Goal: Task Accomplishment & Management: Manage account settings

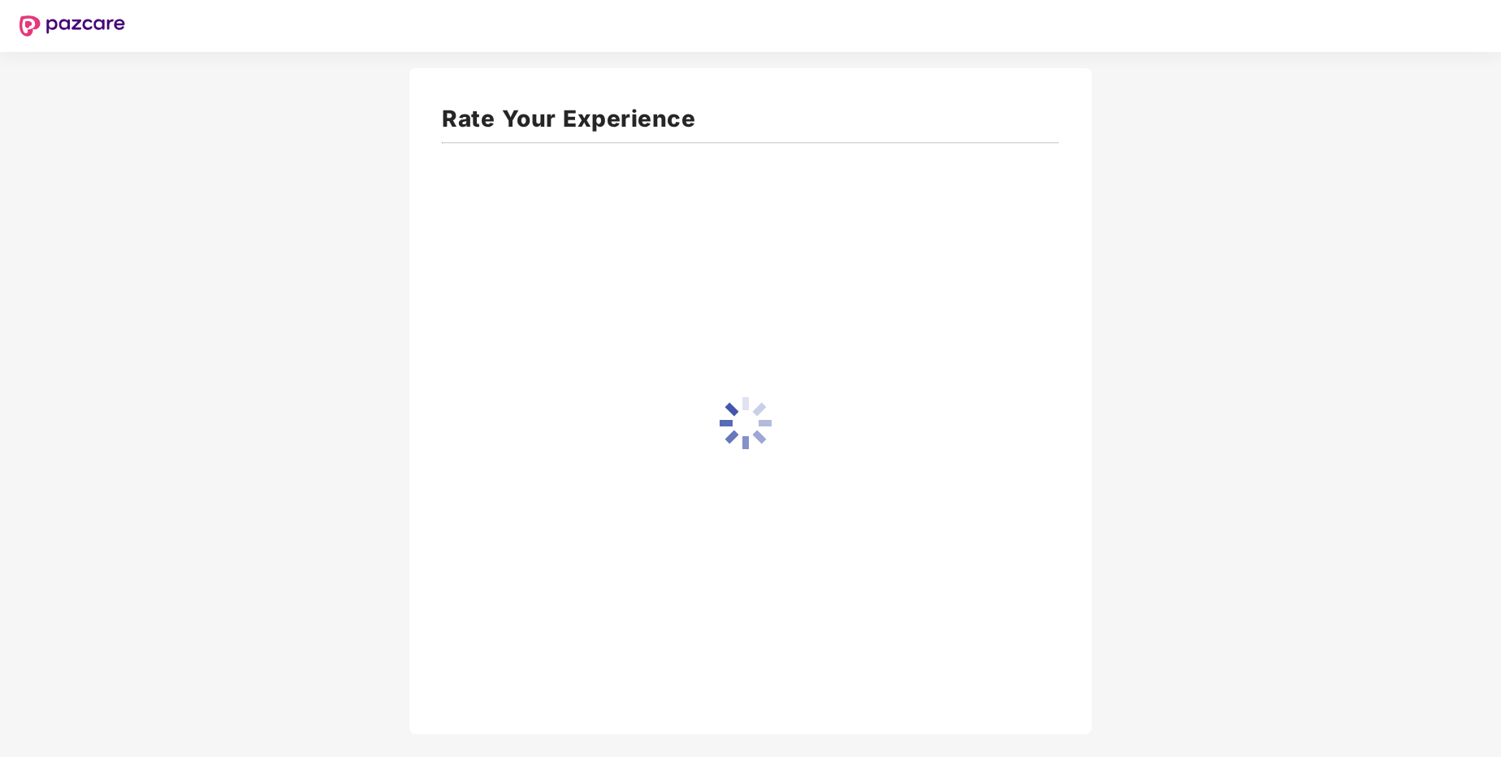
click at [758, 297] on div "Rate Your Experience" at bounding box center [750, 401] width 682 height 666
click at [1457, 635] on icon "close" at bounding box center [1458, 635] width 11 height 11
click at [1457, 696] on icon "close" at bounding box center [1458, 697] width 9 height 9
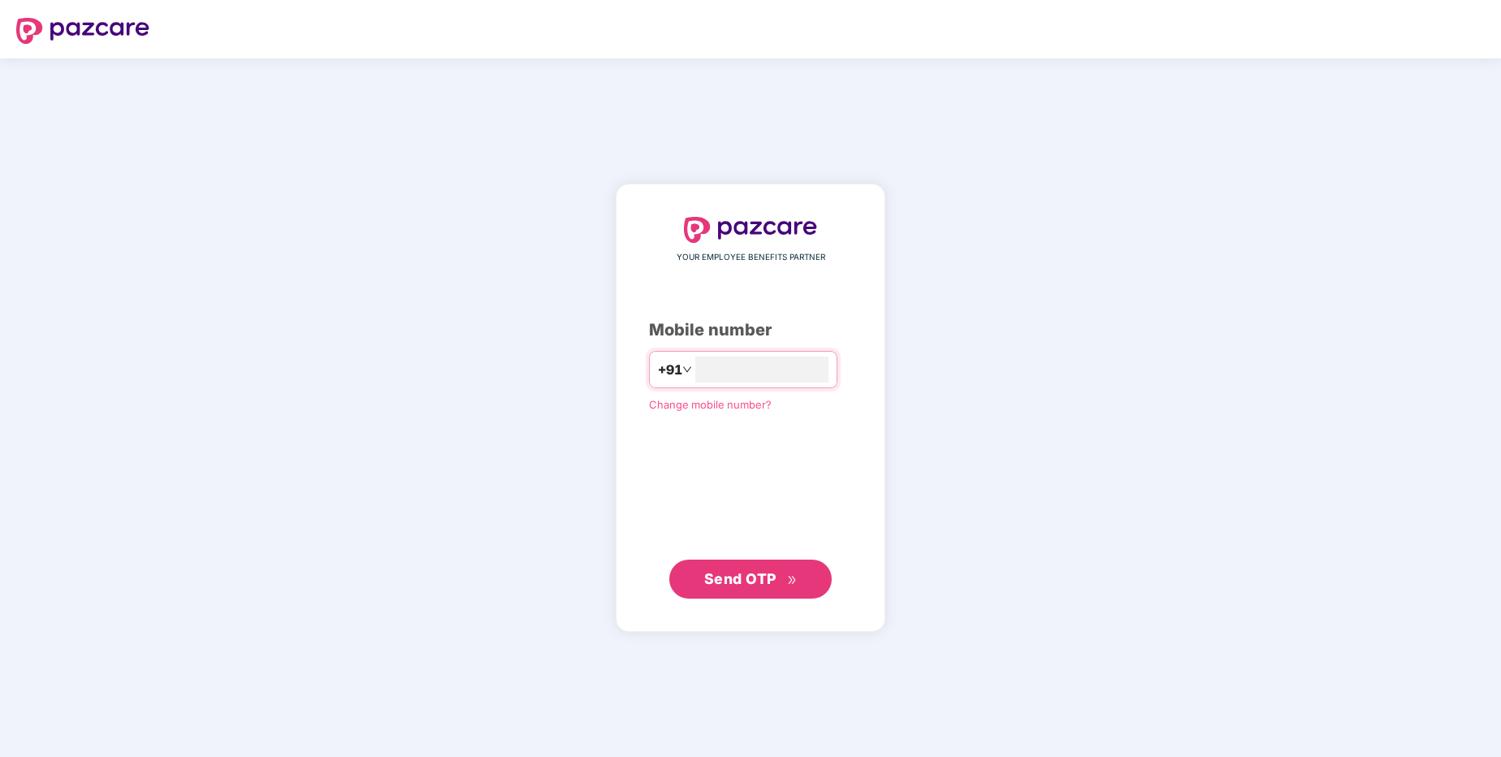
type input "**********"
click at [743, 585] on span "Send OTP" at bounding box center [740, 578] width 72 height 17
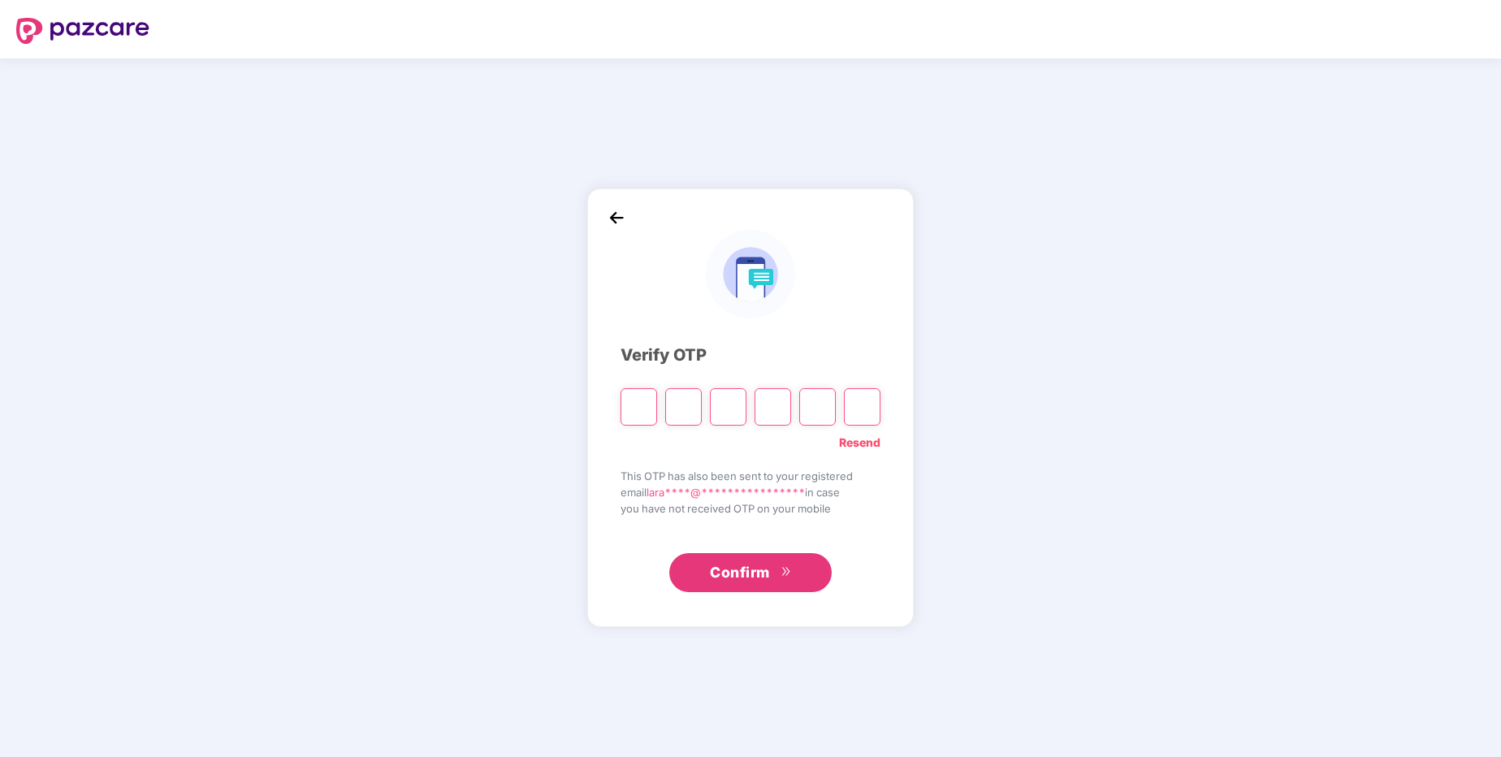
type input "*"
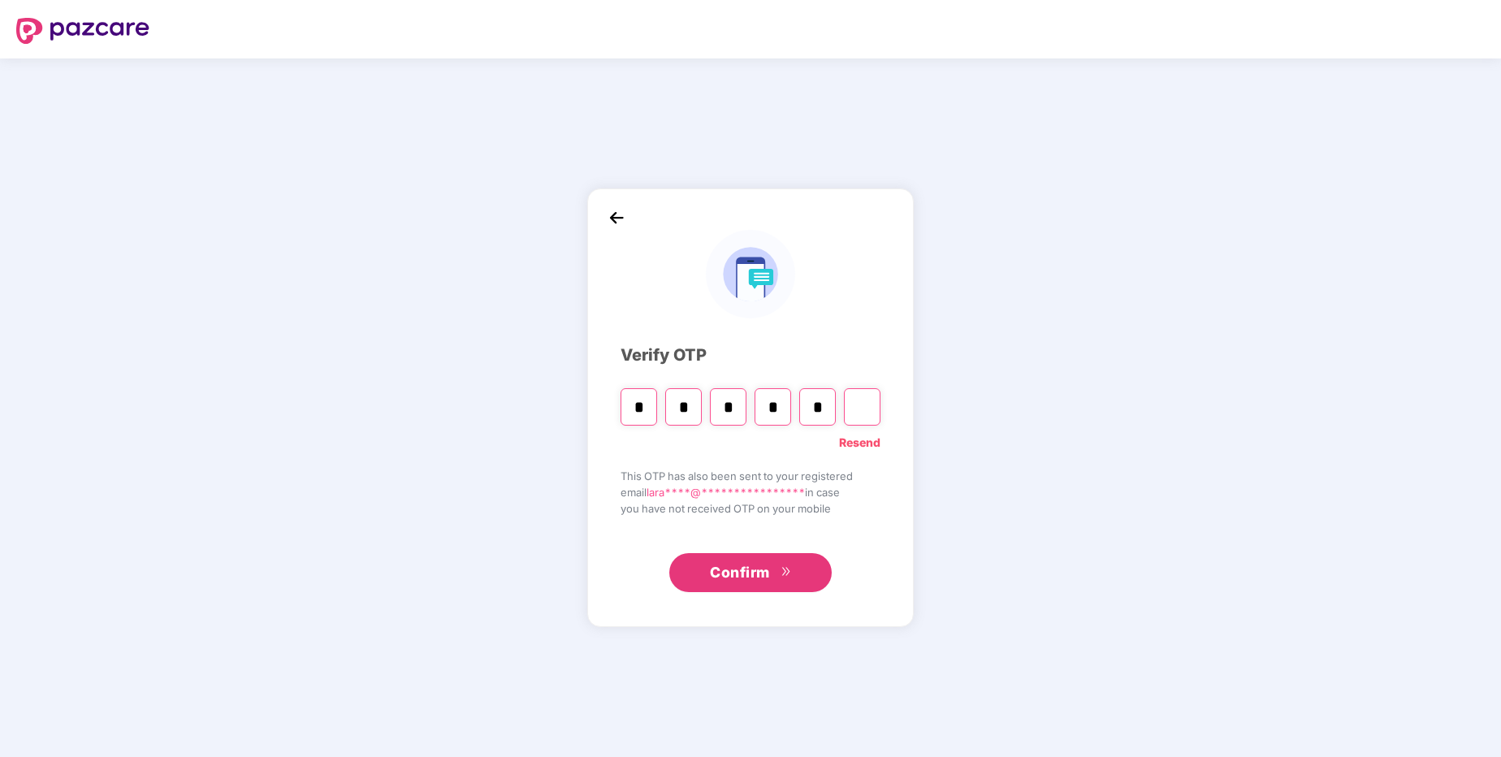
type input "*"
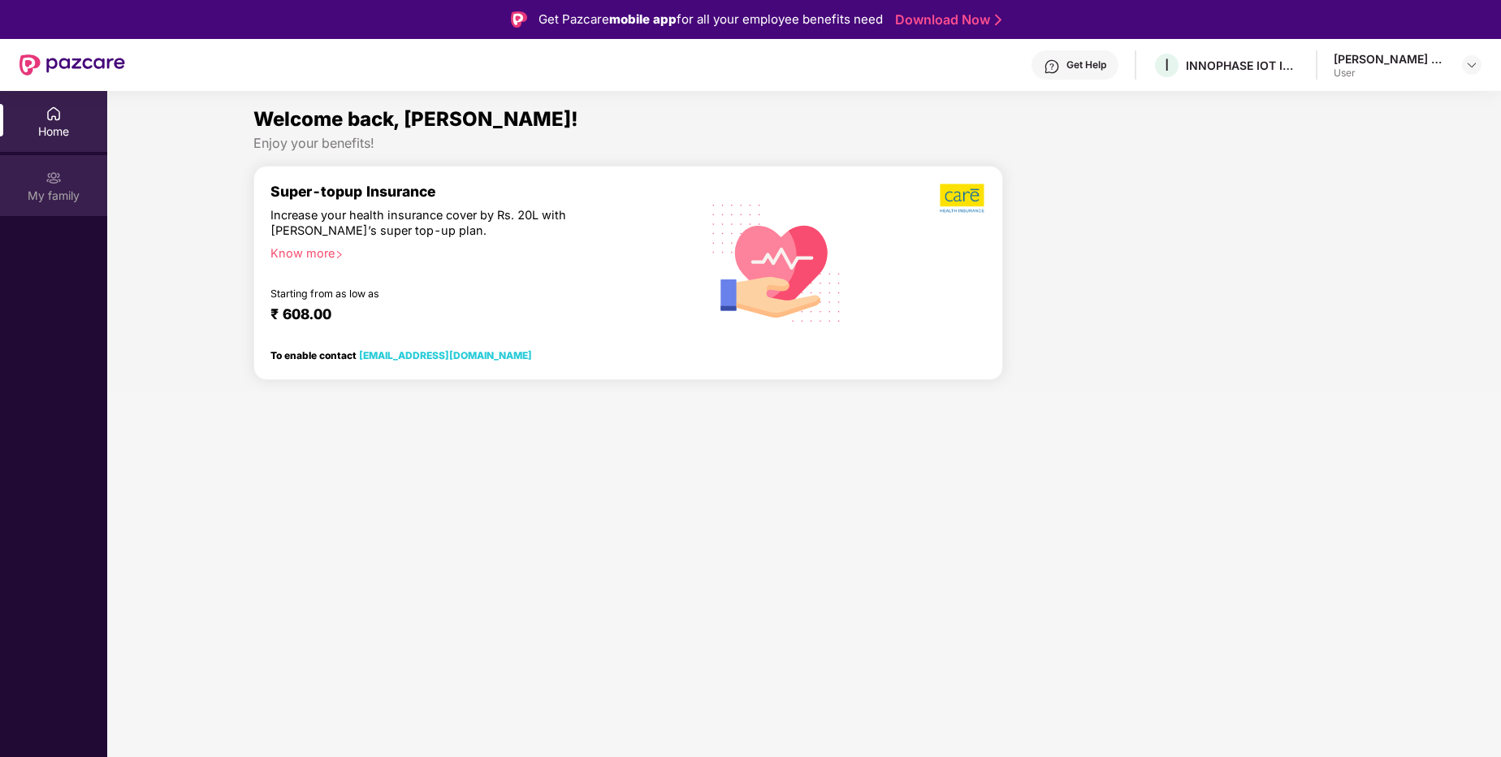
click at [63, 190] on div "My family" at bounding box center [53, 196] width 107 height 16
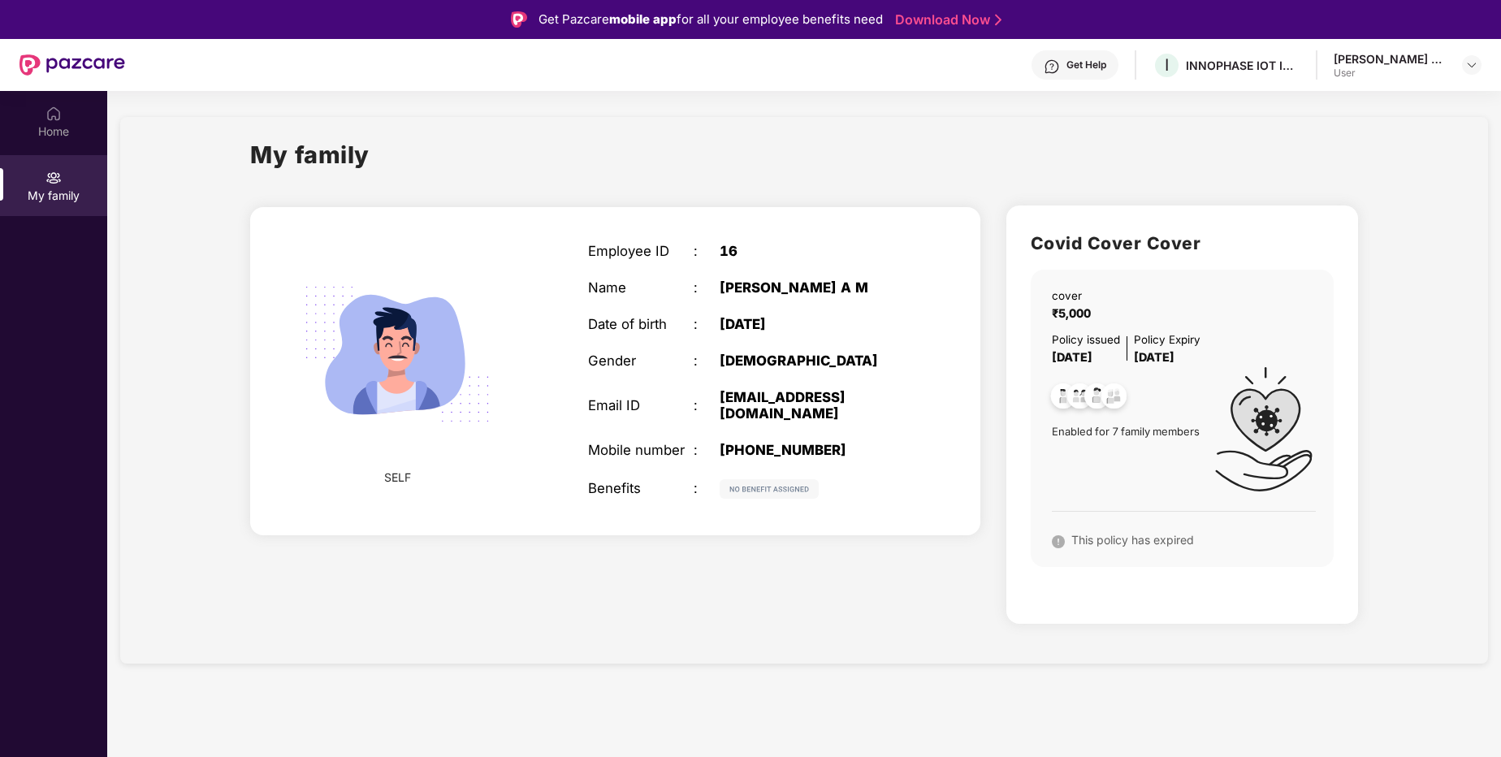
click at [1062, 396] on img at bounding box center [1080, 399] width 40 height 40
click at [1090, 394] on img at bounding box center [1097, 399] width 40 height 40
click at [1116, 535] on span "This policy has expired" at bounding box center [1133, 540] width 123 height 14
click at [1181, 538] on span "This policy has expired" at bounding box center [1133, 540] width 123 height 14
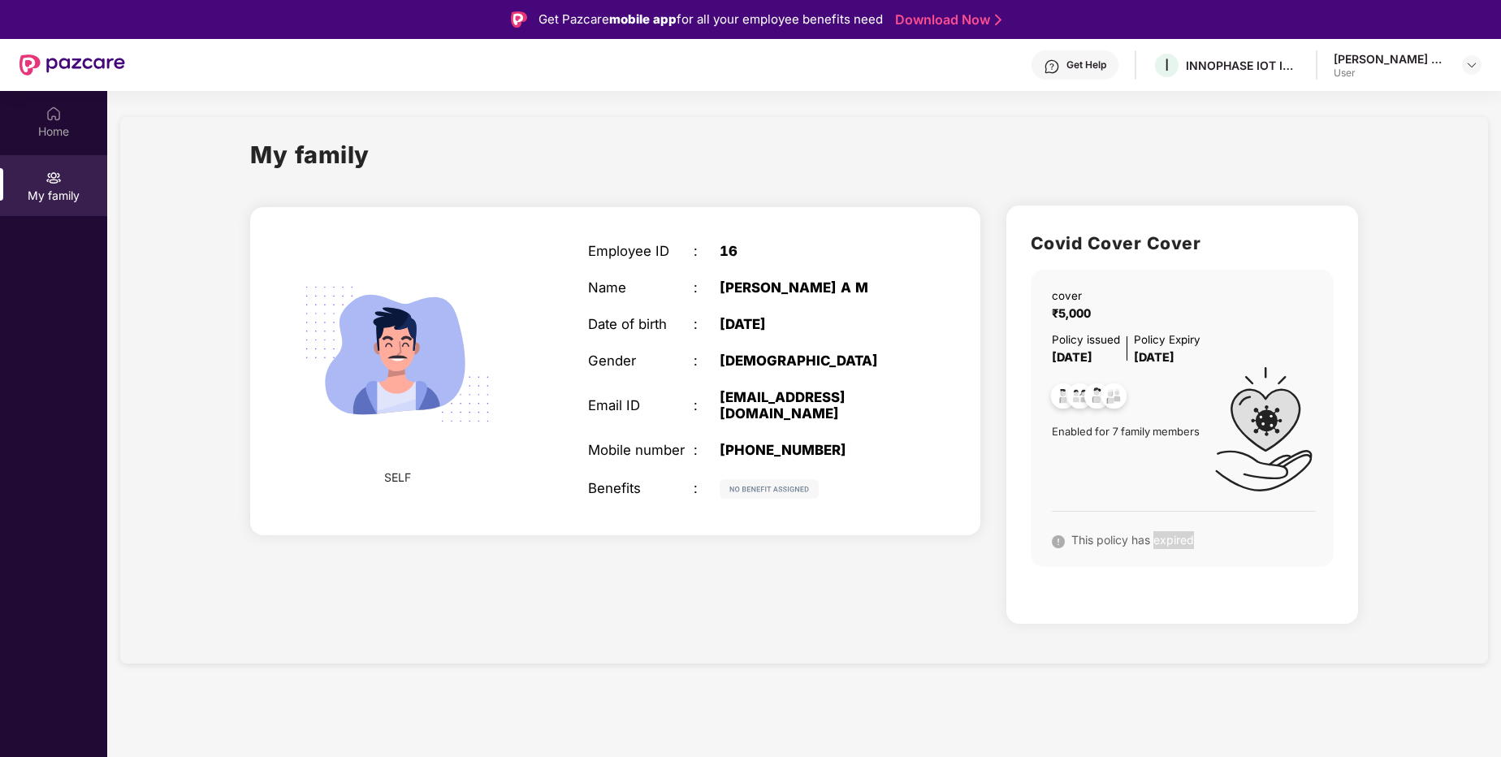
click at [1181, 538] on span "This policy has expired" at bounding box center [1133, 540] width 123 height 14
click at [1180, 538] on span "This policy has expired" at bounding box center [1133, 540] width 123 height 14
click at [1220, 579] on div "Covid Cover Cover cover ₹5,000 Policy issued 01 July 2024 Policy Expiry 30 June…" at bounding box center [1183, 415] width 352 height 418
click at [44, 133] on div "Home" at bounding box center [53, 131] width 107 height 16
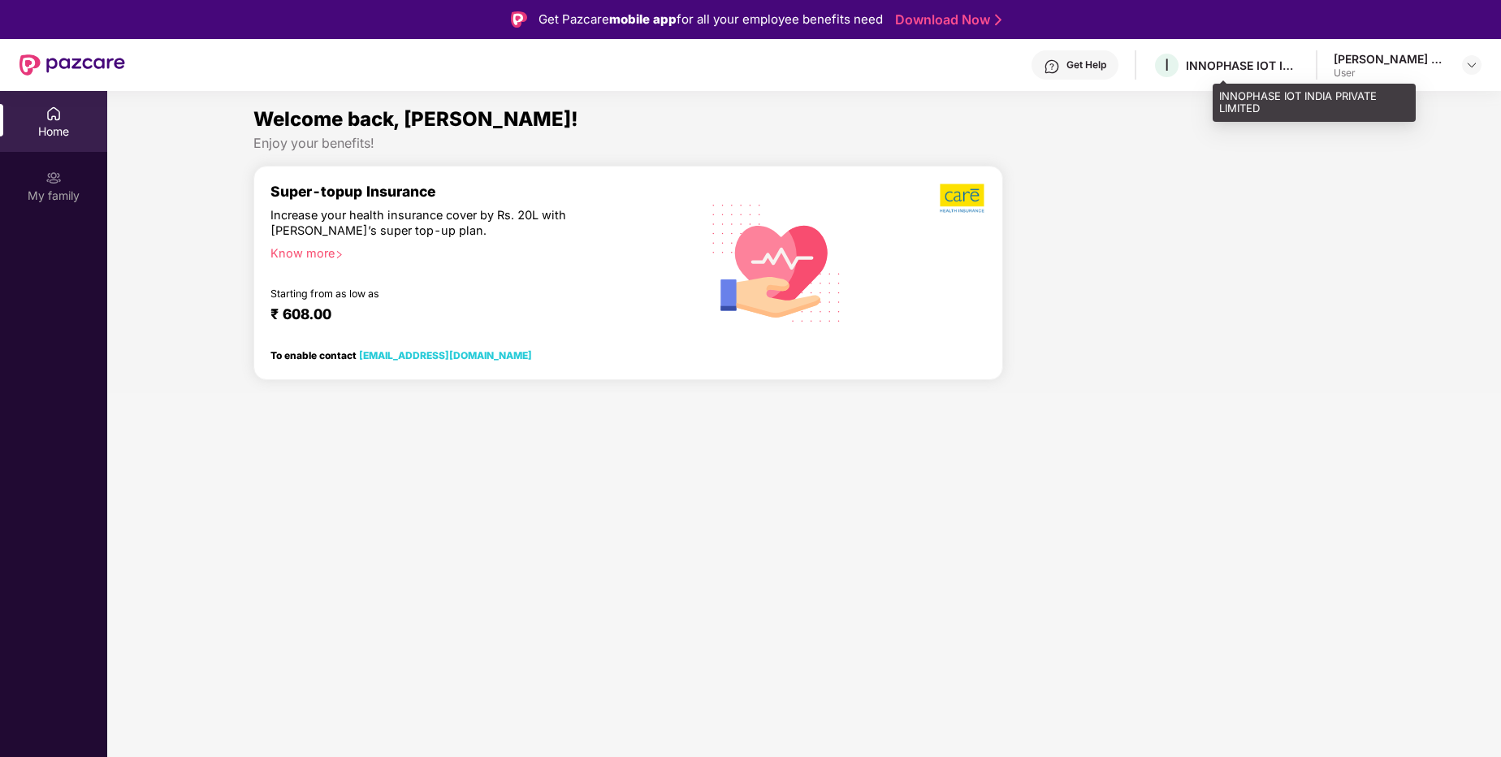
click at [1283, 58] on div "INNOPHASE IOT INDIA PRIVATE LIMITED" at bounding box center [1243, 65] width 114 height 15
click at [1437, 63] on div "Lesly A M" at bounding box center [1391, 58] width 114 height 15
click at [1466, 64] on img at bounding box center [1472, 64] width 13 height 13
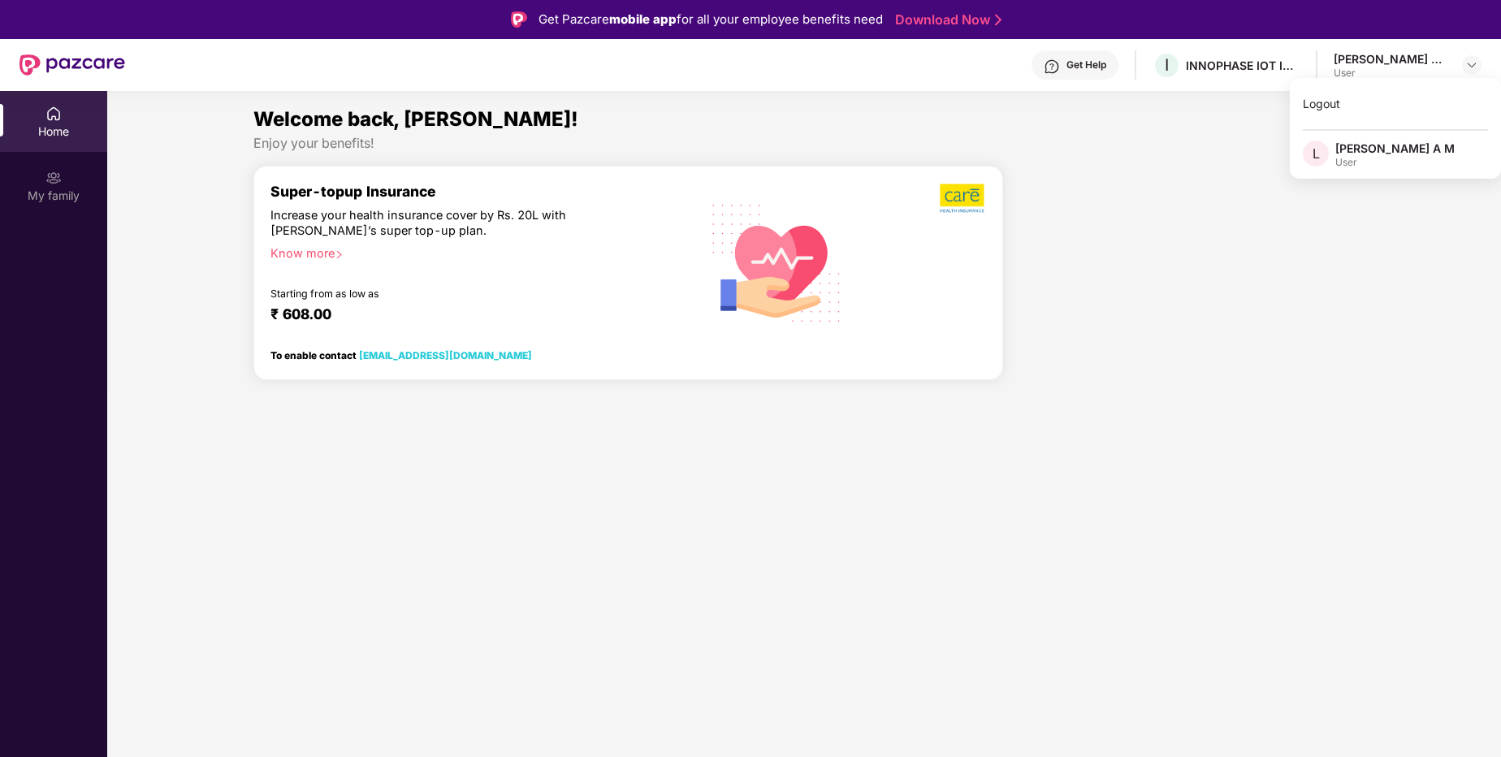
click at [1397, 150] on div "L Lesly A M User" at bounding box center [1395, 155] width 211 height 28
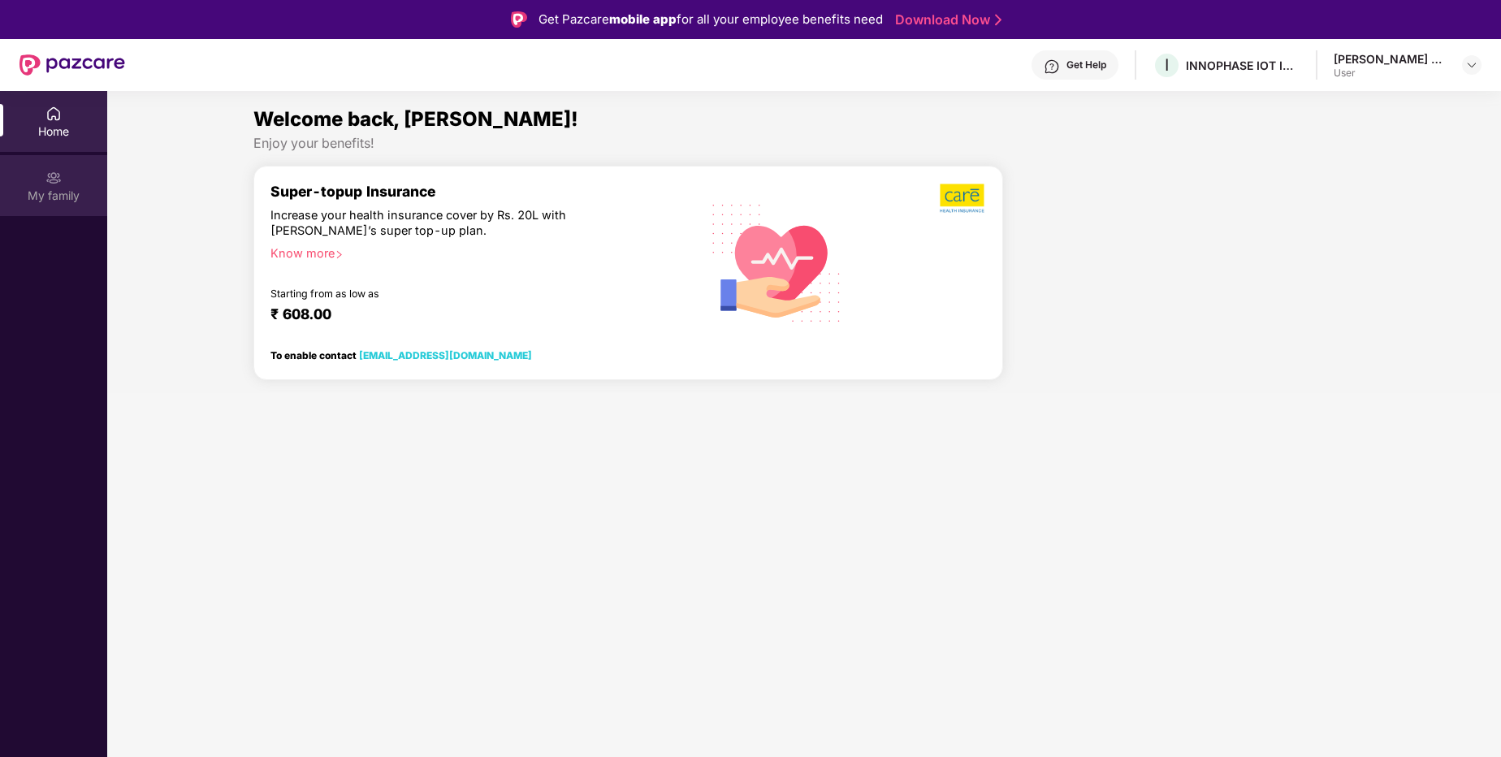
click at [60, 184] on img at bounding box center [53, 178] width 16 height 16
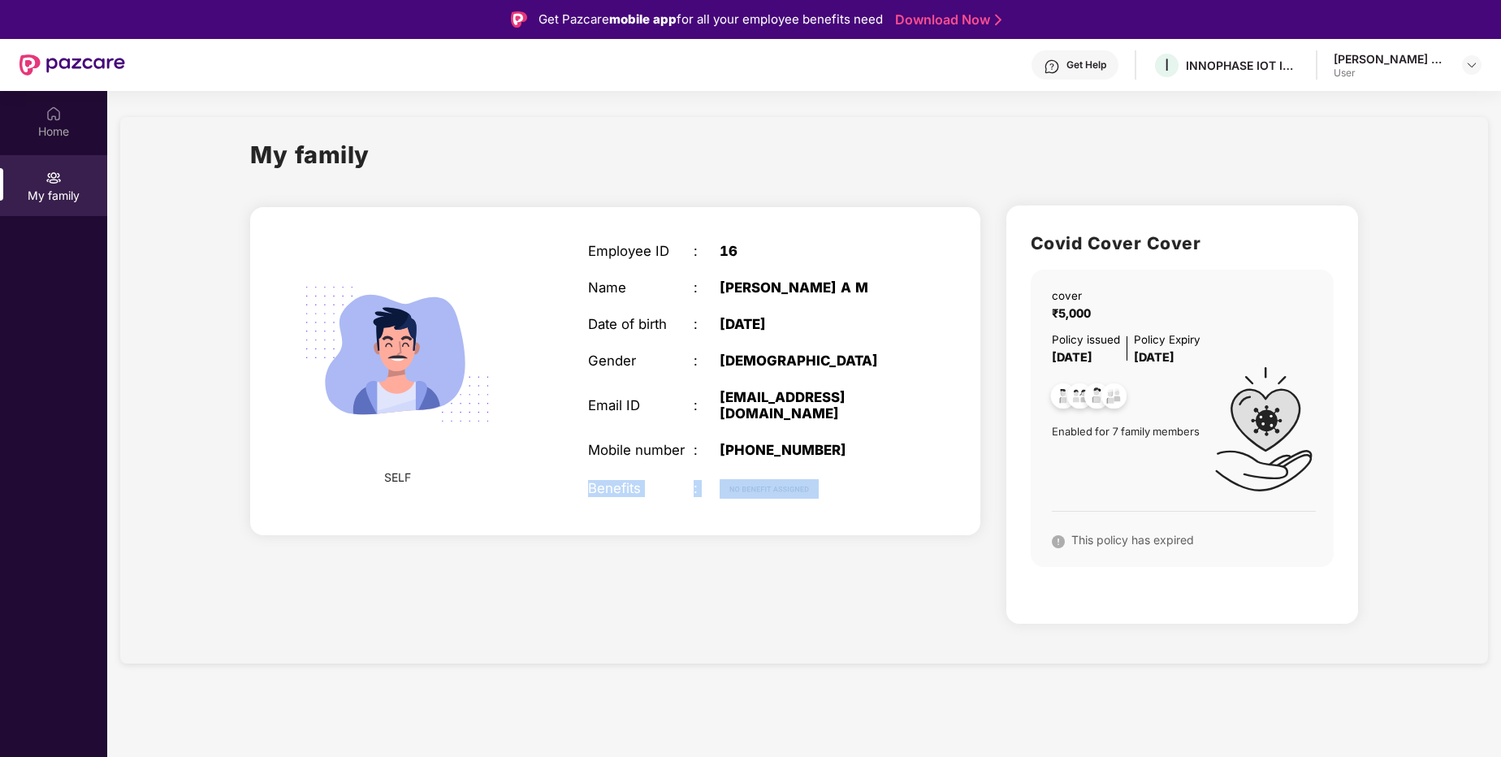
drag, startPoint x: 586, startPoint y: 491, endPoint x: 892, endPoint y: 519, distance: 307.6
click at [892, 519] on div "SELF Employee ID : 16 Name : Lesly A M Date of birth : 04 May 1976 Gender : MAL…" at bounding box center [615, 371] width 730 height 328
click at [852, 553] on div "SELF Employee ID : 16 Name : Lesly A M Date of birth : 04 May 1976 Gender : MAL…" at bounding box center [615, 419] width 756 height 452
